Goal: Navigation & Orientation: Find specific page/section

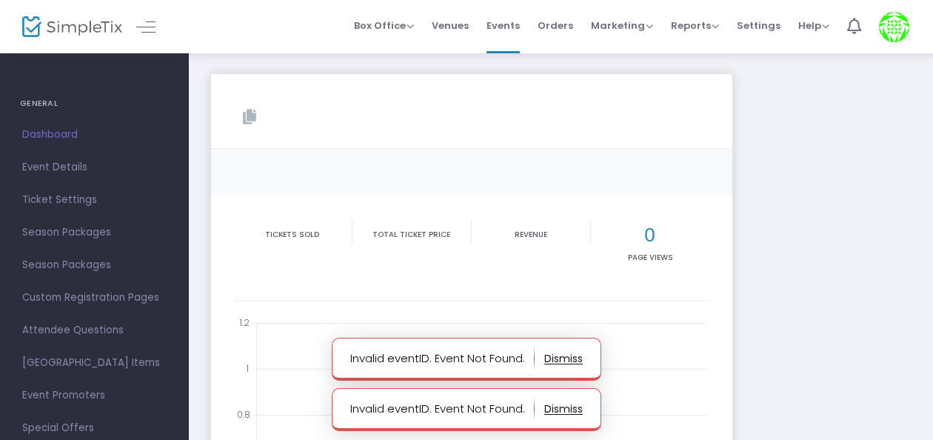
click at [158, 107] on h4 "GENERAL" at bounding box center [94, 104] width 149 height 30
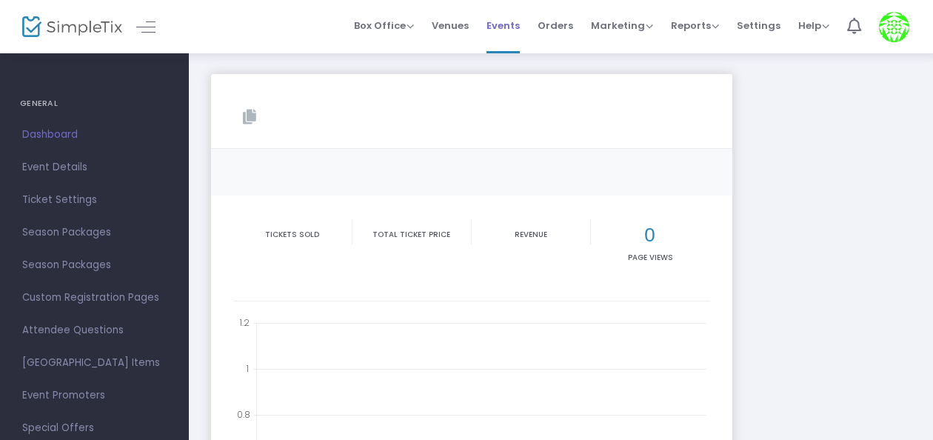
click at [516, 30] on span "Events" at bounding box center [502, 26] width 33 height 38
